Goal: Task Accomplishment & Management: Manage account settings

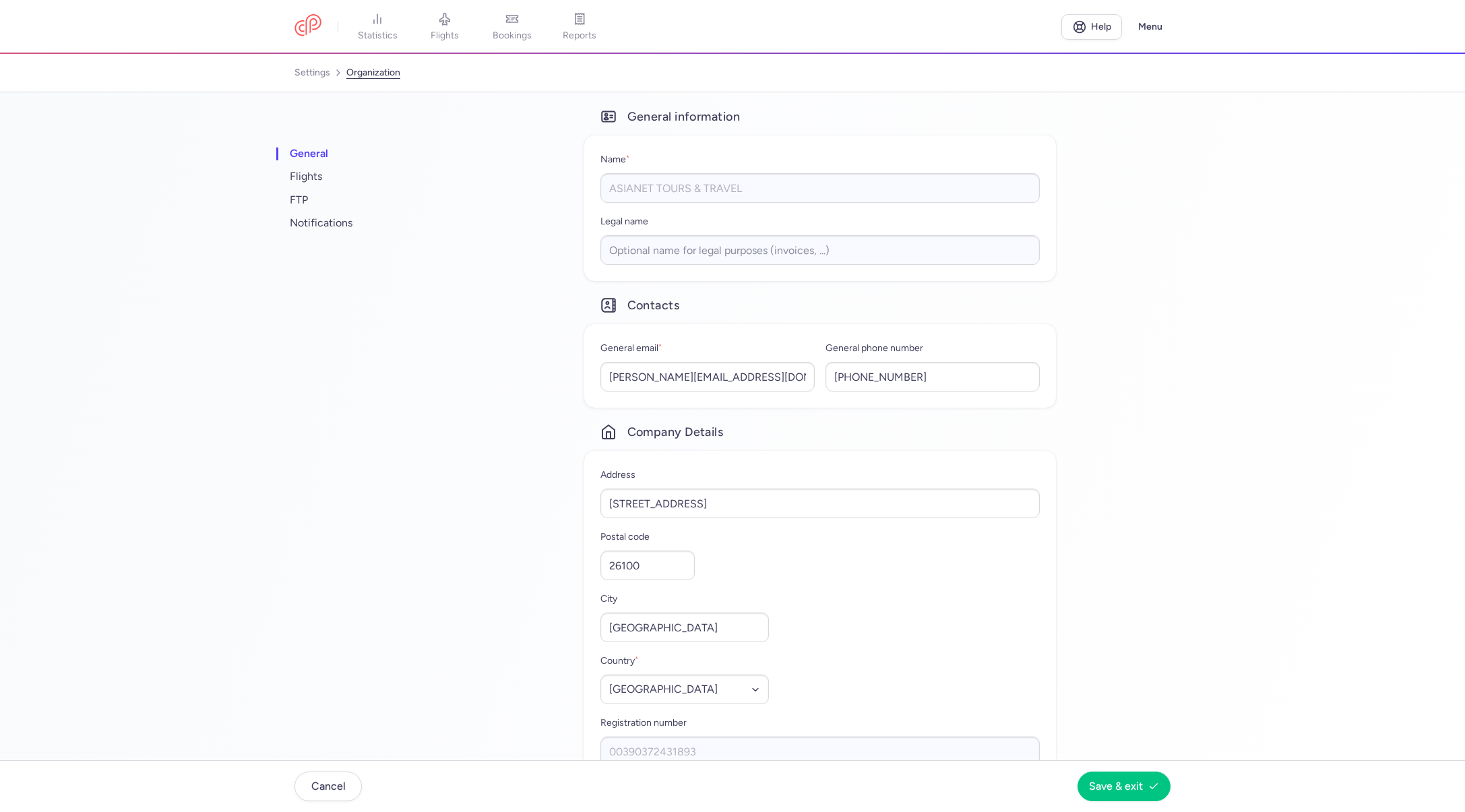
select select "it"
click at [449, 33] on span "flights" at bounding box center [445, 36] width 29 height 12
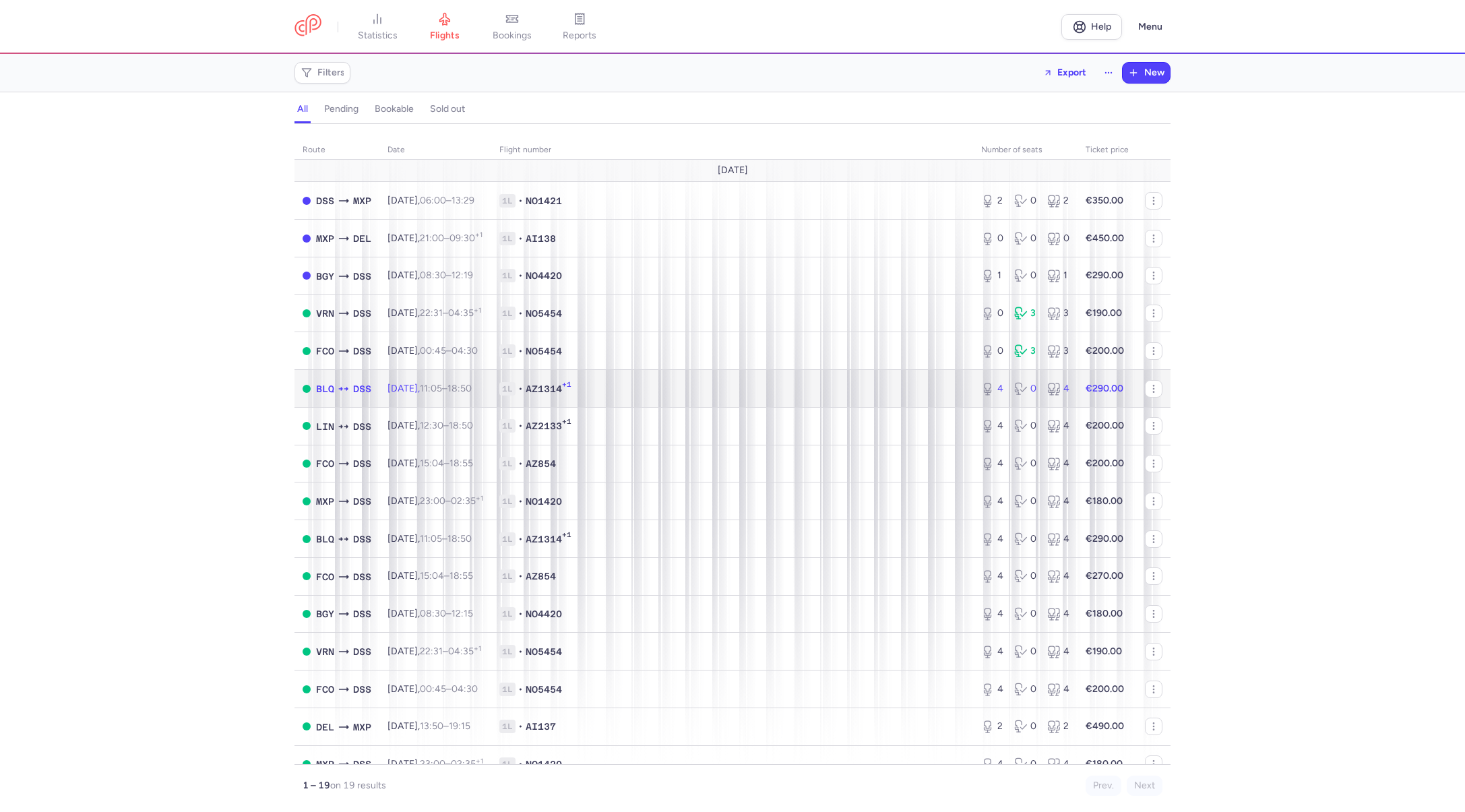
click at [422, 394] on span "[DATE] 11:05 – 18:50 +0" at bounding box center [430, 388] width 84 height 12
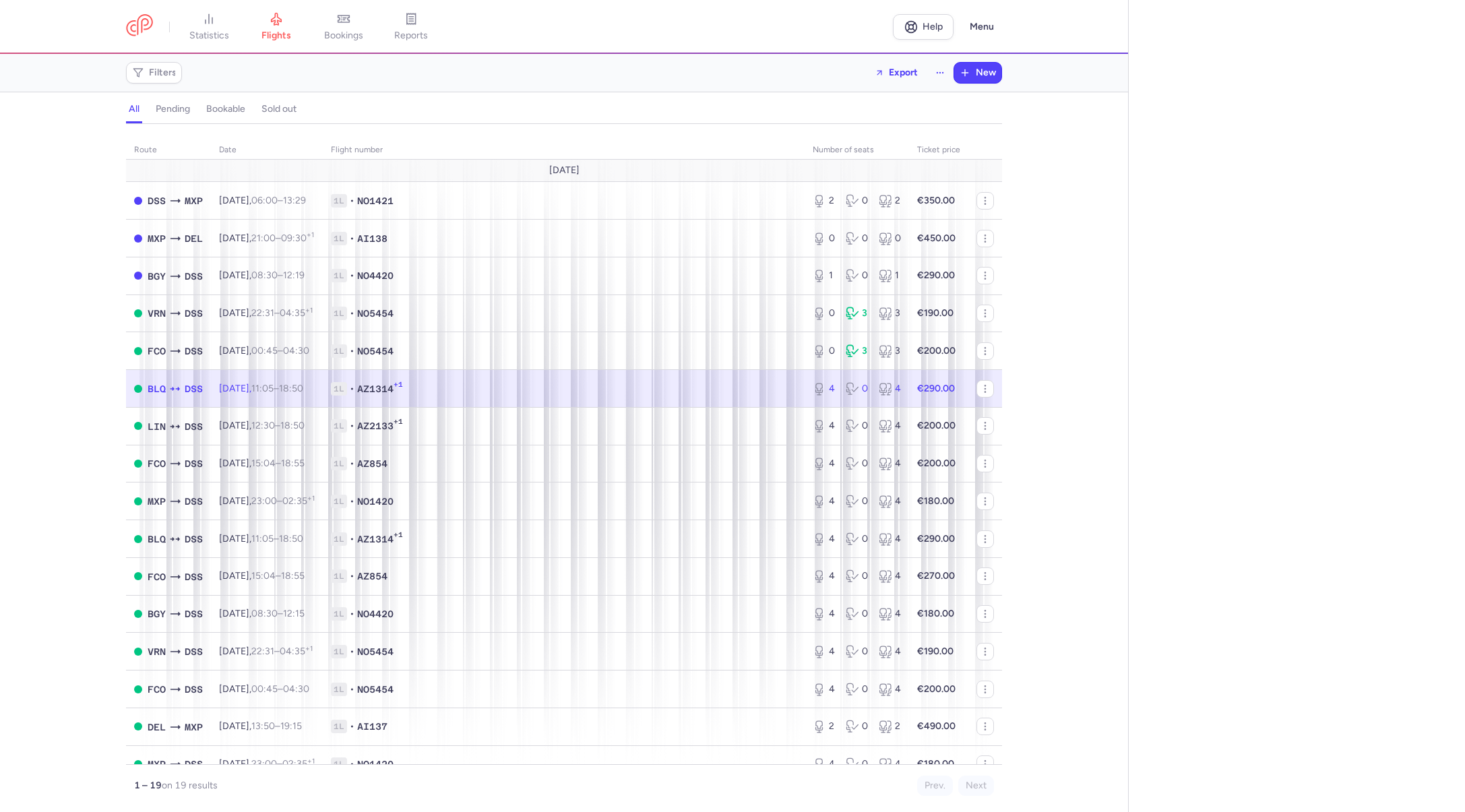
select select "days"
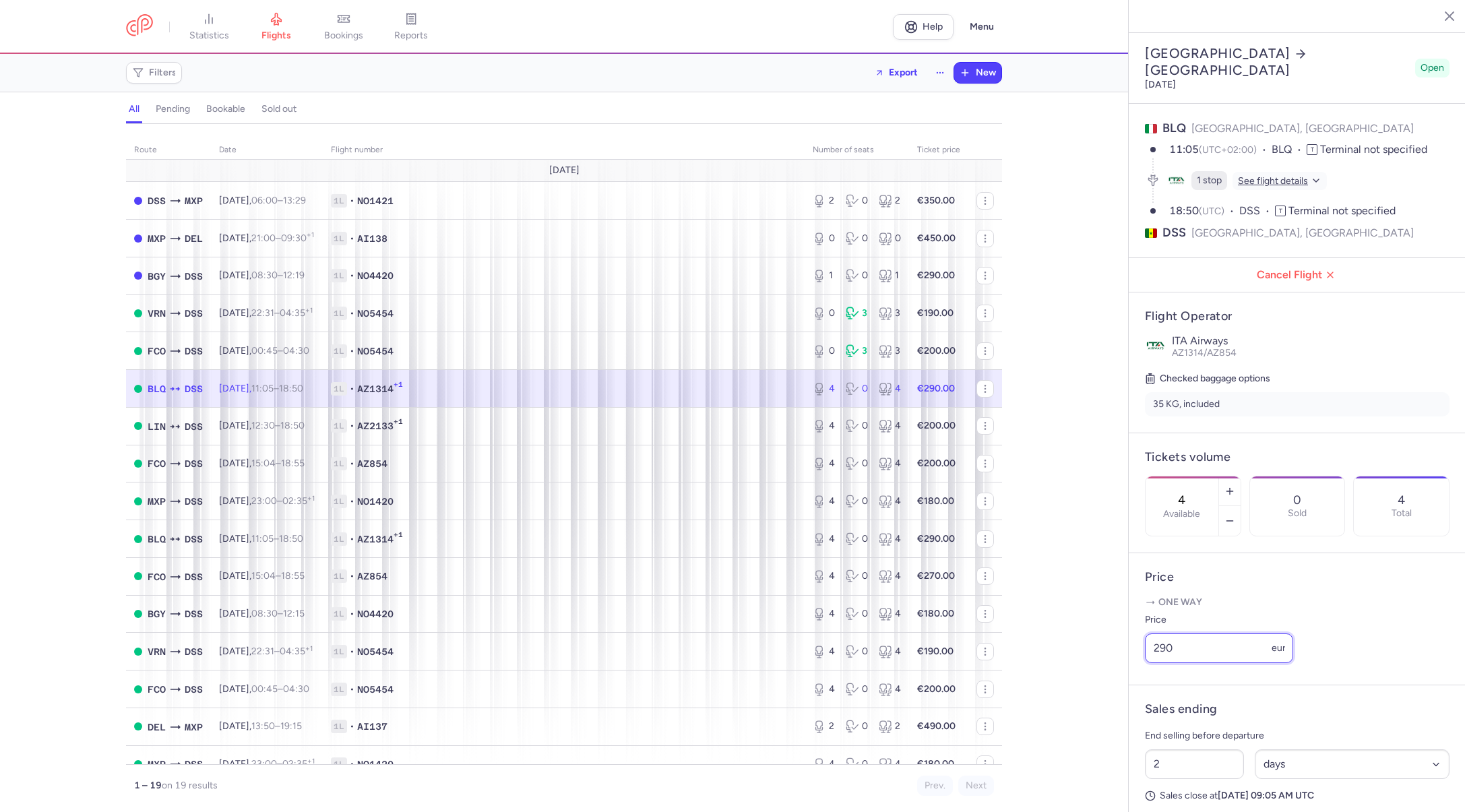
drag, startPoint x: 1170, startPoint y: 601, endPoint x: 1135, endPoint y: 599, distance: 35.1
click at [1135, 599] on article "Price One way Price 290 eur" at bounding box center [1297, 619] width 337 height 132
type input "200"
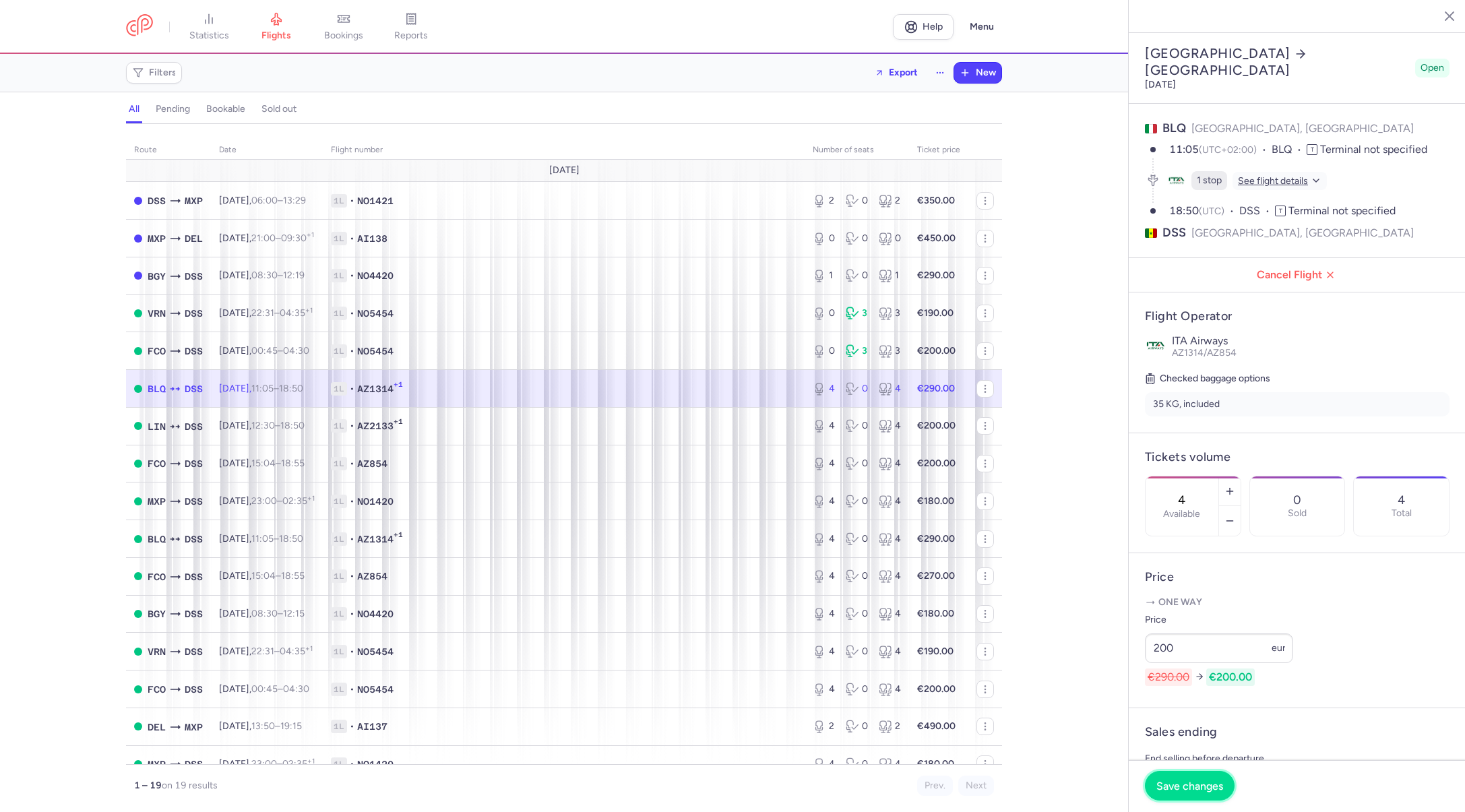
click at [1198, 795] on button "Save changes" at bounding box center [1190, 786] width 90 height 30
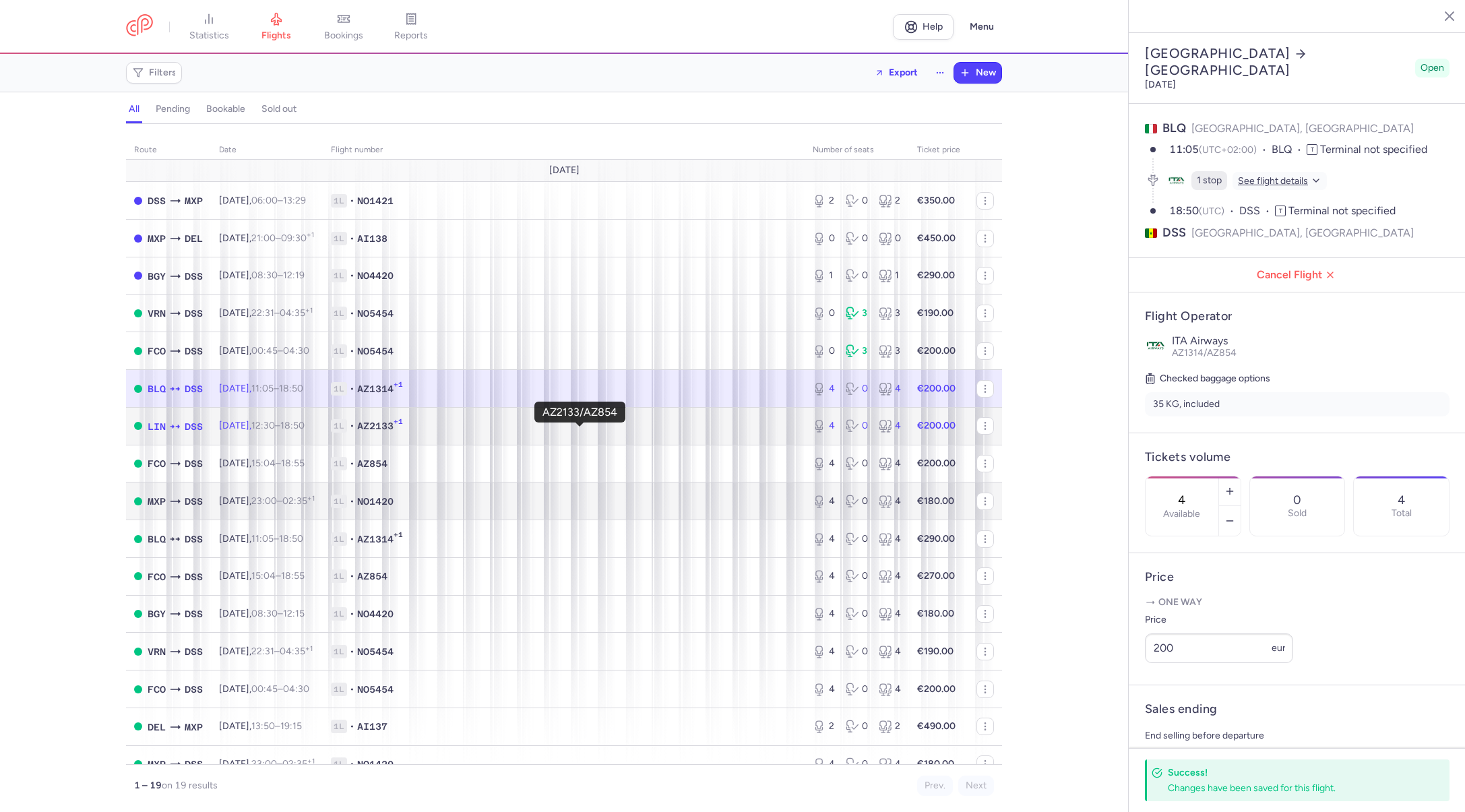
drag, startPoint x: 456, startPoint y: 439, endPoint x: 668, endPoint y: 516, distance: 225.6
click at [456, 432] on span "1L • AZ2133 +1" at bounding box center [564, 426] width 466 height 14
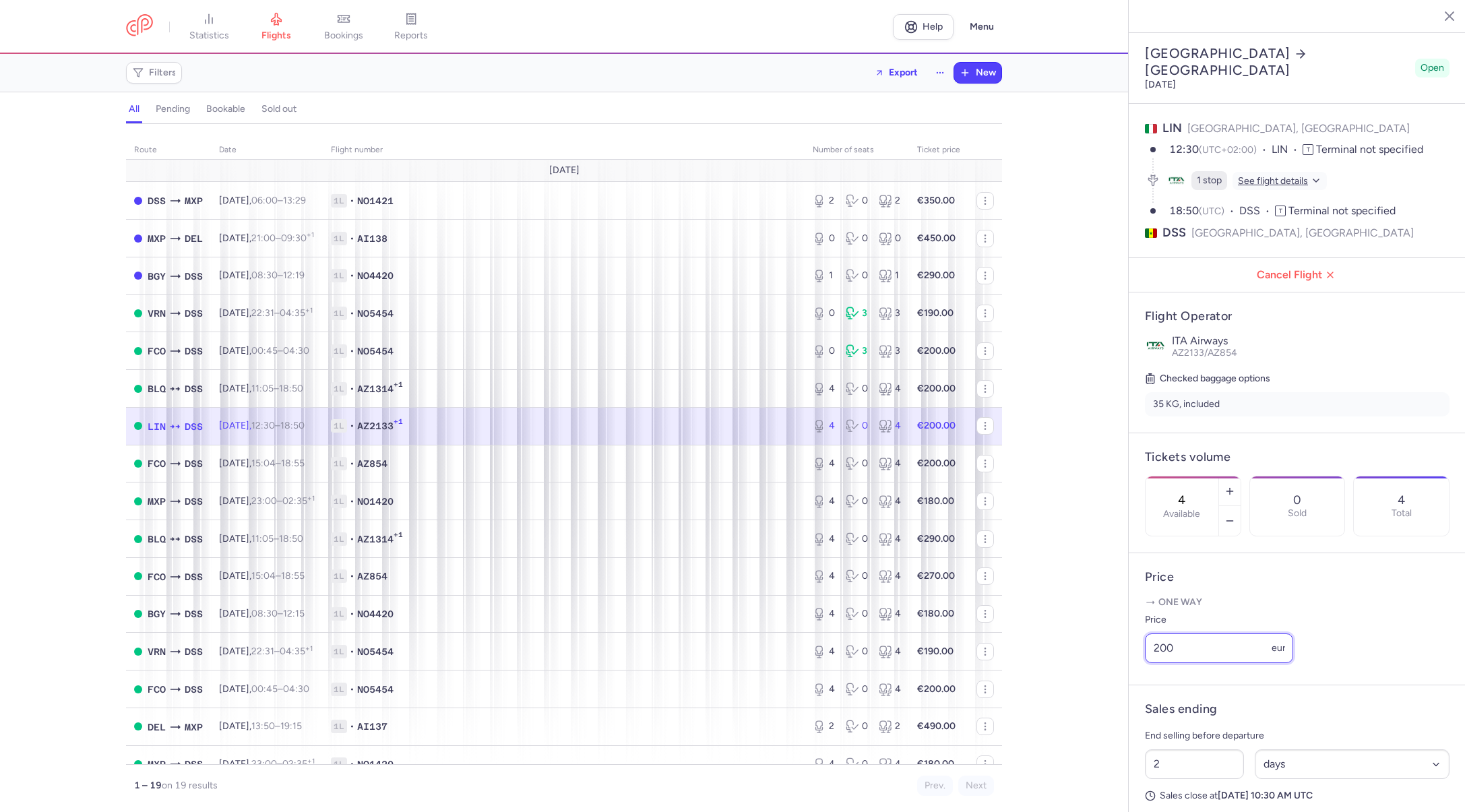
drag, startPoint x: 1176, startPoint y: 599, endPoint x: 1132, endPoint y: 595, distance: 44.2
click at [1131, 595] on article "Price One way Price 200 eur" at bounding box center [1297, 619] width 337 height 132
type input "150"
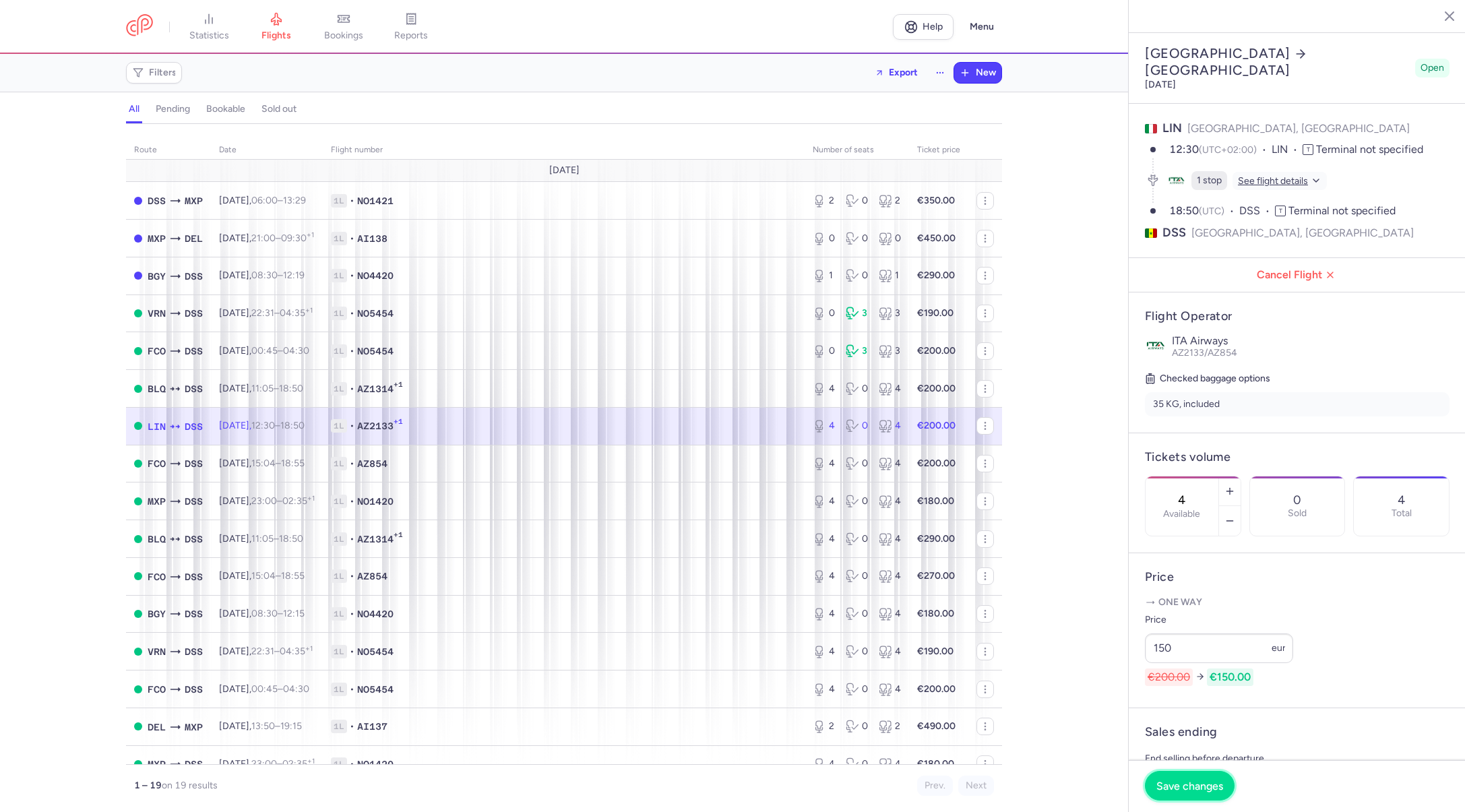
click at [1188, 781] on span "Save changes" at bounding box center [1190, 786] width 67 height 12
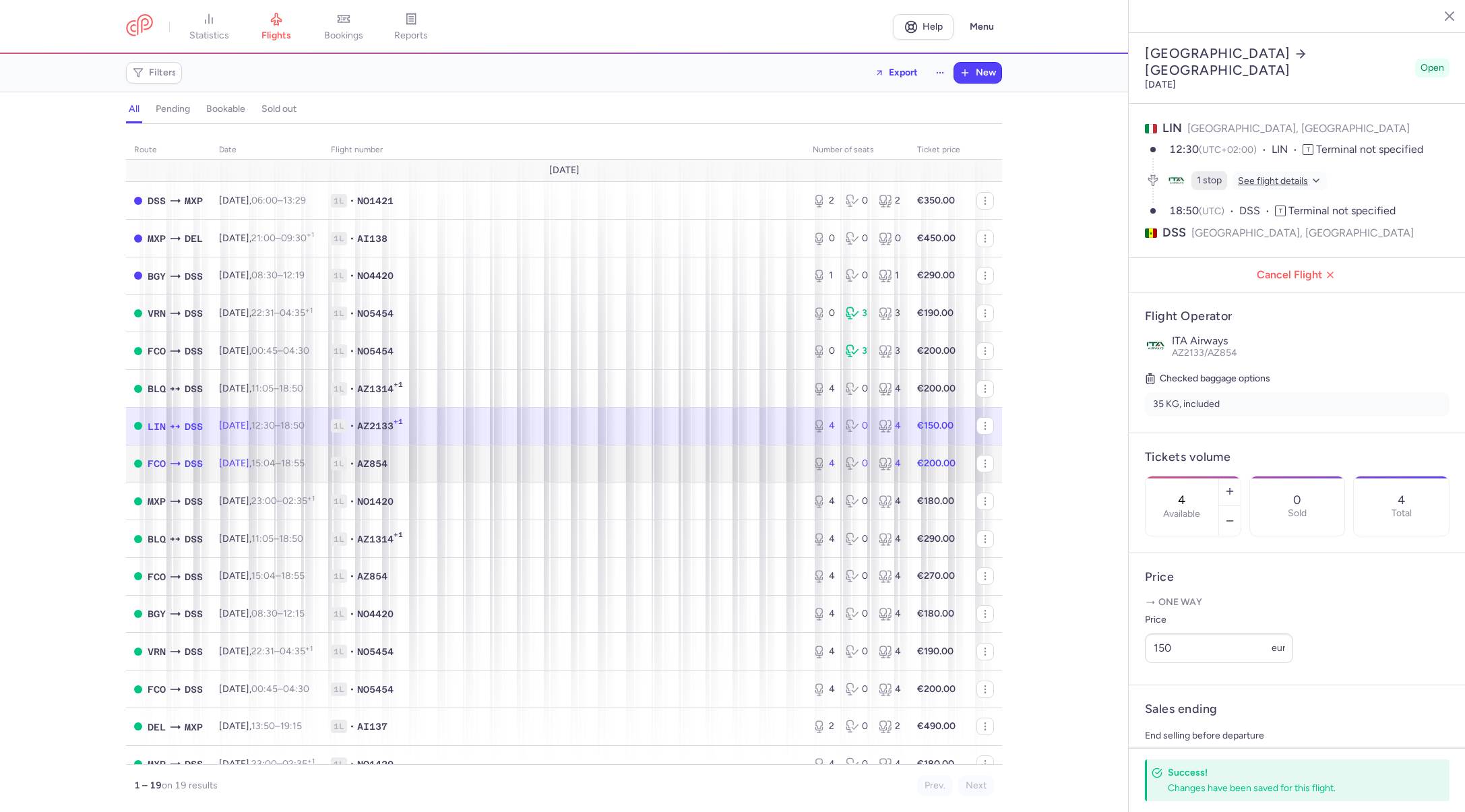
click at [532, 480] on td "1L • AZ854" at bounding box center [564, 464] width 482 height 38
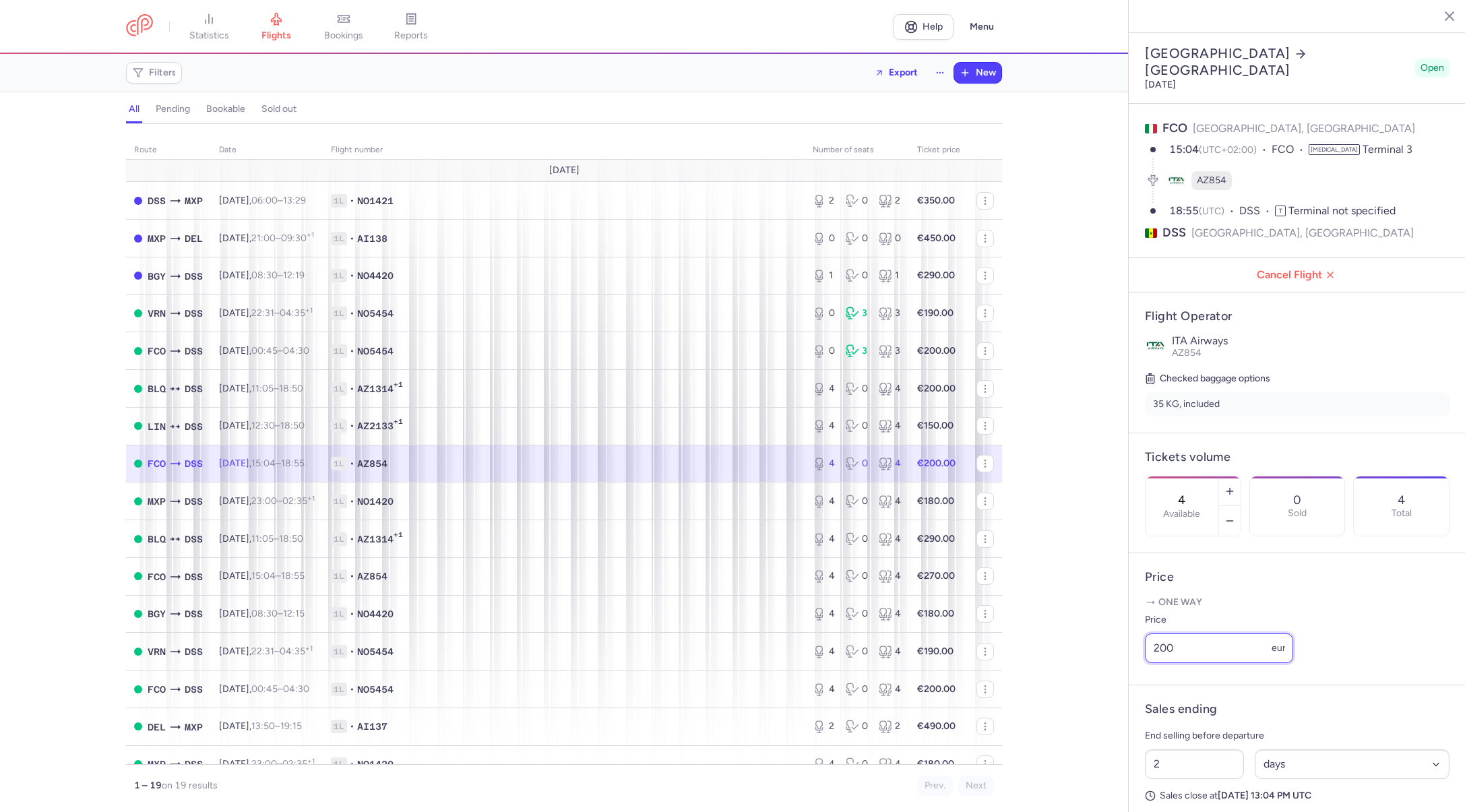
drag, startPoint x: 1184, startPoint y: 600, endPoint x: 1110, endPoint y: 603, distance: 74.1
click at [1110, 603] on div "statistics flights bookings reports Help Menu Filters Export New all pending bo…" at bounding box center [732, 406] width 1465 height 812
type input "150"
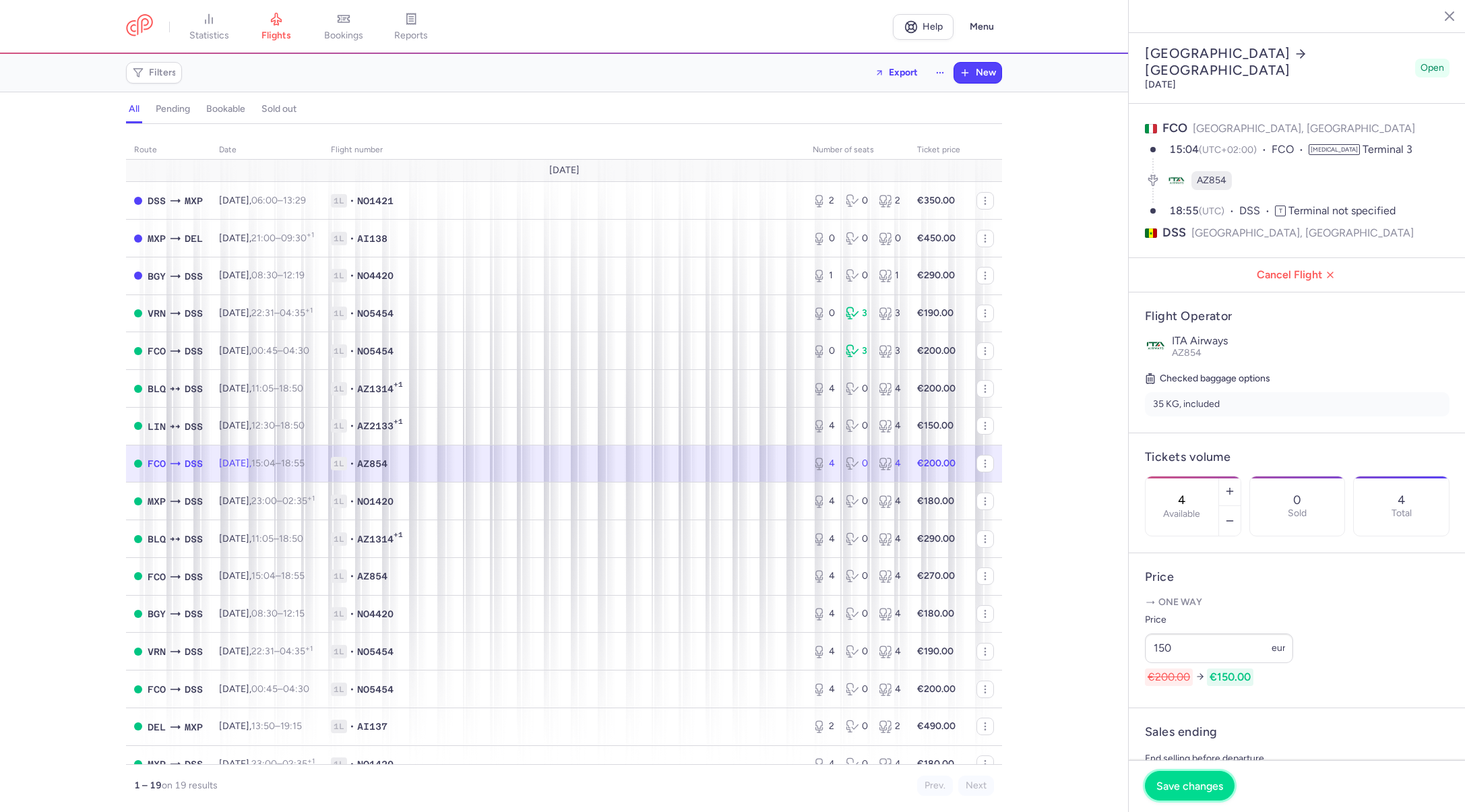
click at [1195, 788] on span "Save changes" at bounding box center [1190, 786] width 67 height 12
